Goal: Task Accomplishment & Management: Manage account settings

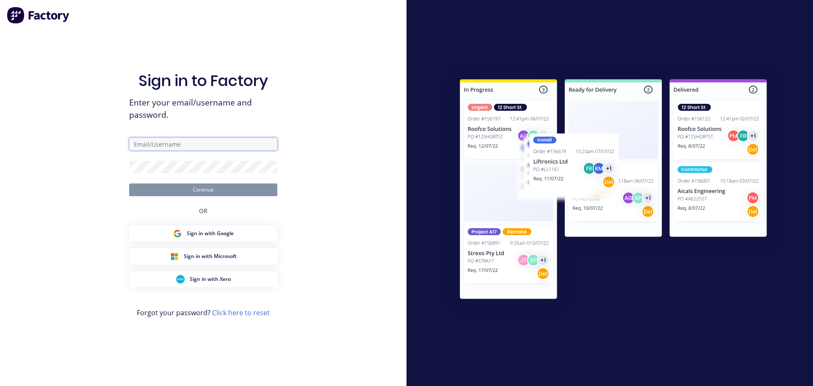
click at [234, 149] on input "text" at bounding box center [203, 144] width 148 height 13
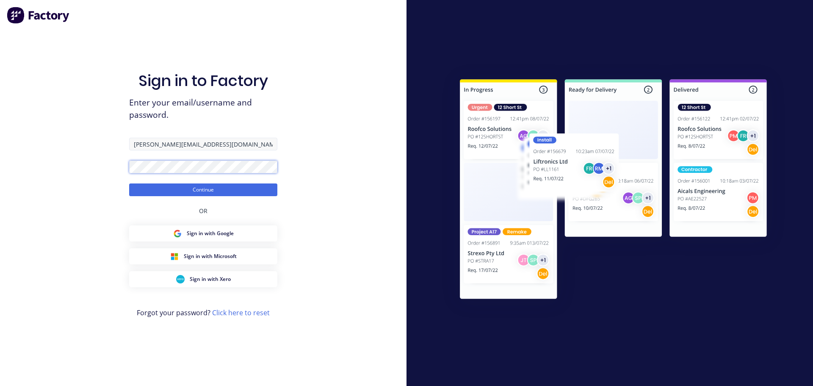
click at [129, 183] on button "Continue" at bounding box center [203, 189] width 148 height 13
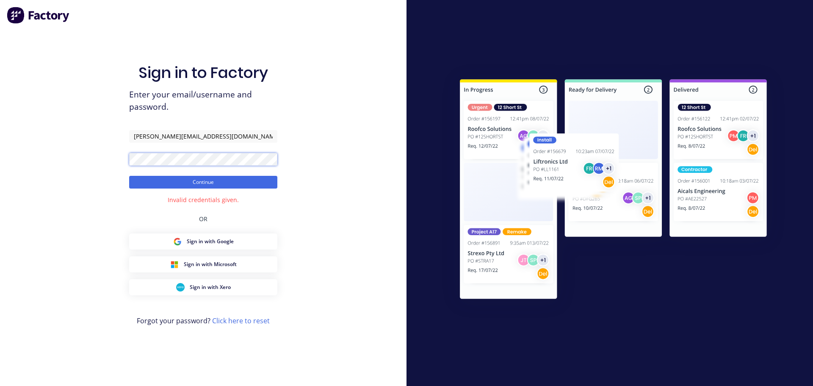
click at [129, 176] on button "Continue" at bounding box center [203, 182] width 148 height 13
click at [199, 135] on input "[PERSON_NAME][EMAIL_ADDRESS][DOMAIN_NAME]" at bounding box center [203, 136] width 148 height 13
paste input "[PERSON_NAME][EMAIL_ADDRESS][DOMAIN_NAME]"
drag, startPoint x: 139, startPoint y: 134, endPoint x: 103, endPoint y: 133, distance: 35.6
click at [103, 133] on div "Sign in to Factory Enter your email/username and password. [PERSON_NAME][EMAIL_…" at bounding box center [203, 193] width 406 height 386
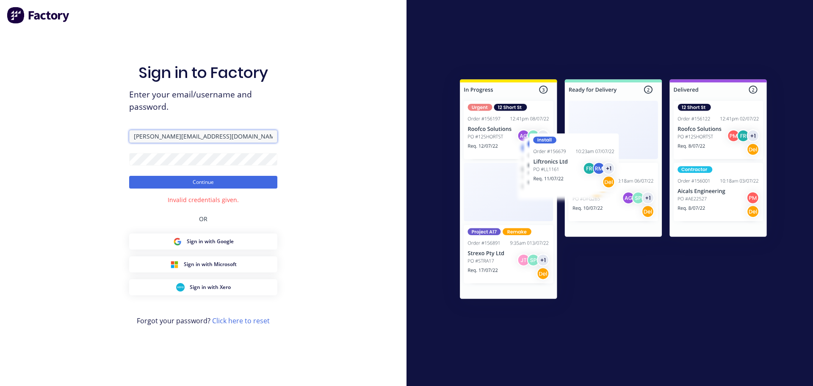
type input "[PERSON_NAME][EMAIL_ADDRESS][DOMAIN_NAME]"
click at [332, 118] on div "Sign in to Factory Enter your email/username and password. [PERSON_NAME][EMAIL_…" at bounding box center [203, 193] width 406 height 386
click at [238, 150] on form "[PERSON_NAME][EMAIL_ADDRESS][DOMAIN_NAME] Continue" at bounding box center [203, 159] width 148 height 58
click at [129, 176] on button "Continue" at bounding box center [203, 182] width 148 height 13
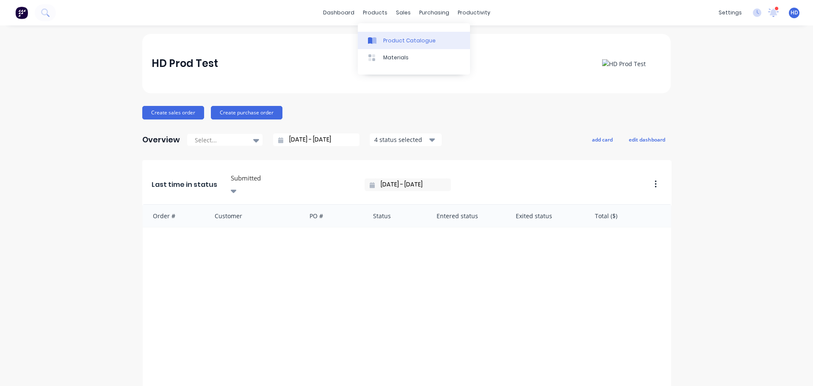
click at [401, 39] on div "Product Catalogue" at bounding box center [409, 41] width 52 height 8
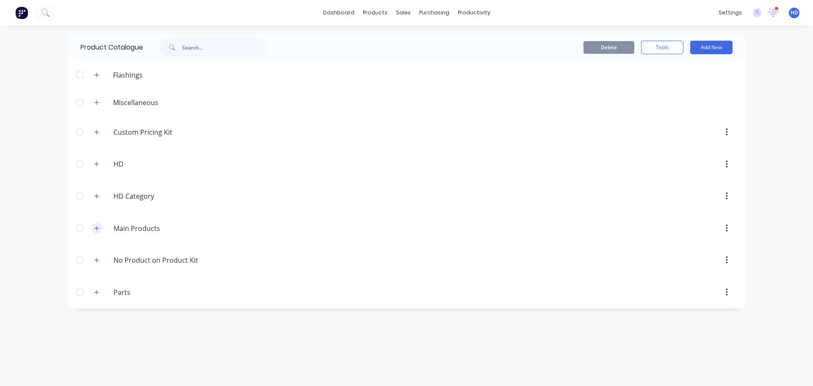
click at [98, 229] on icon "button" at bounding box center [96, 228] width 5 height 6
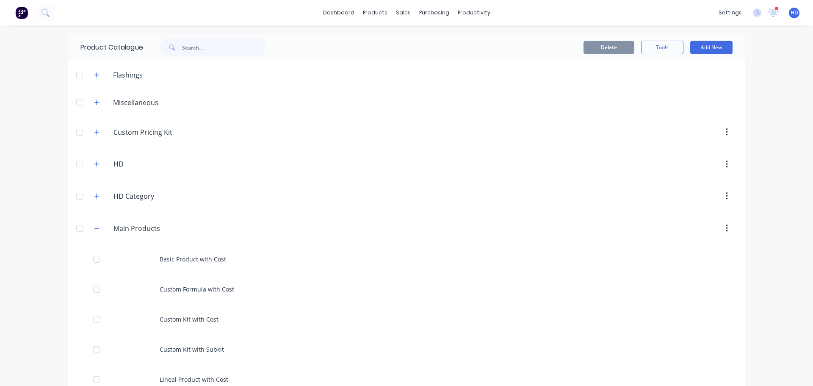
click at [94, 220] on div "Main.Products Main Products" at bounding box center [153, 227] width 133 height 15
click at [96, 223] on button "button" at bounding box center [96, 228] width 11 height 11
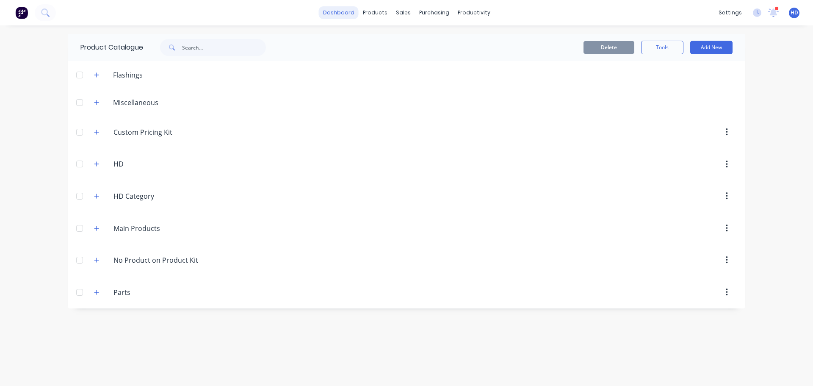
click at [337, 9] on link "dashboard" at bounding box center [339, 12] width 40 height 13
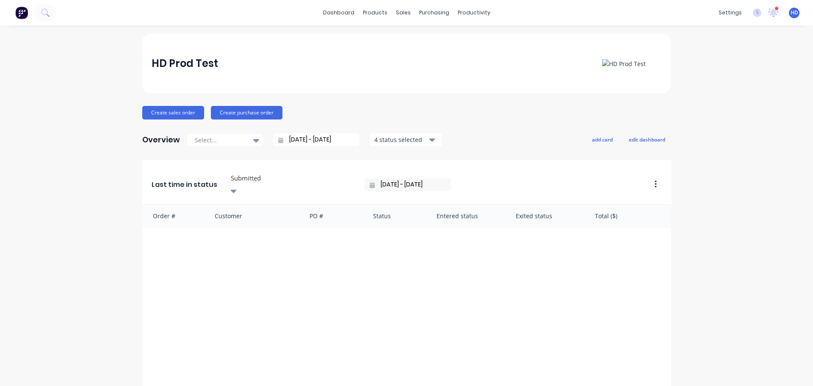
click at [342, 55] on div "HD Prod Test" at bounding box center [407, 63] width 510 height 17
click at [736, 63] on div "HD Prod Test Create sales order Create purchase order Overview Select... [DATE]…" at bounding box center [406, 255] width 813 height 442
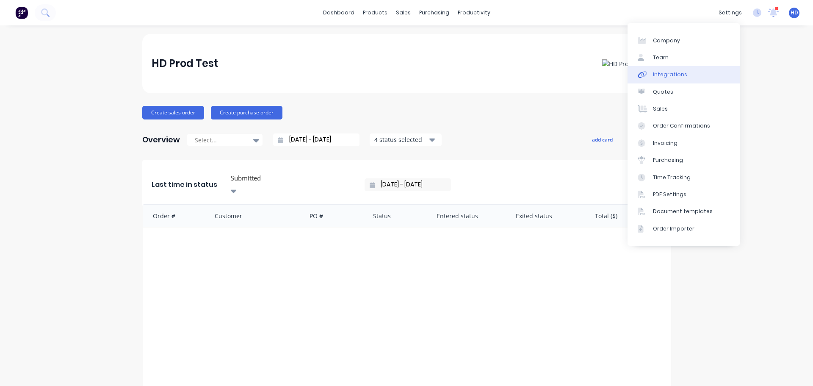
click at [680, 72] on div "Integrations" at bounding box center [670, 75] width 34 height 8
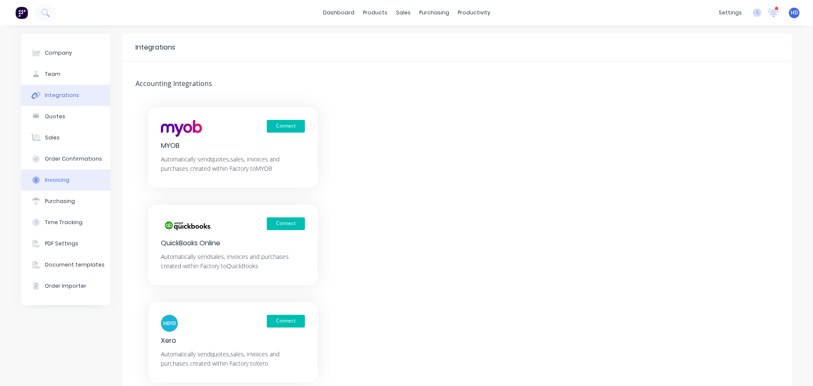
click at [63, 180] on div "Invoicing" at bounding box center [57, 180] width 25 height 8
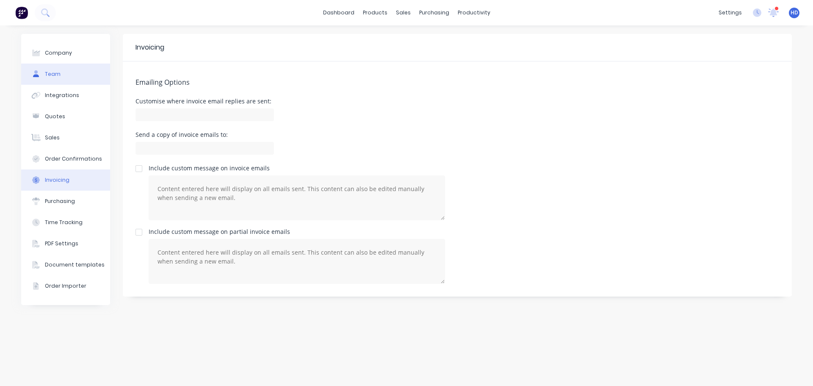
click at [77, 73] on button "Team" at bounding box center [65, 73] width 89 height 21
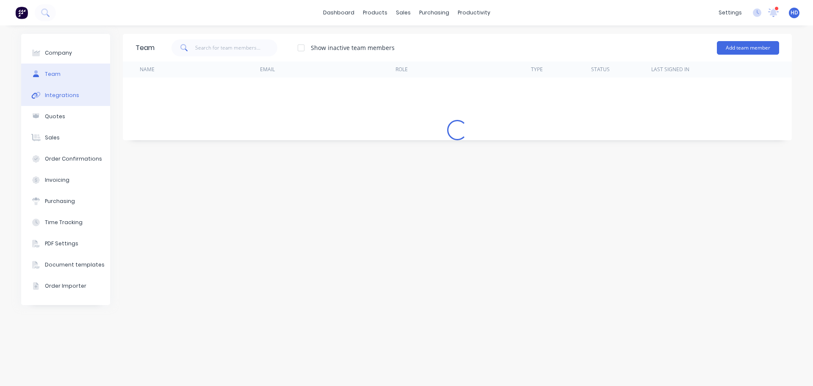
click at [68, 99] on button "Integrations" at bounding box center [65, 95] width 89 height 21
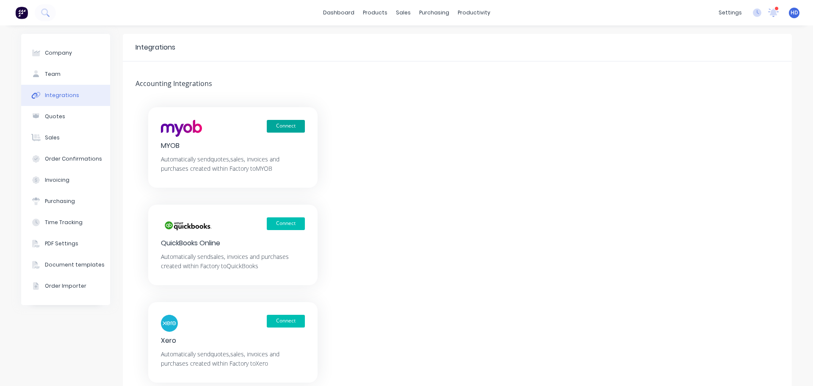
click at [277, 124] on button "Connect" at bounding box center [286, 126] width 38 height 13
